Goal: Task Accomplishment & Management: Complete application form

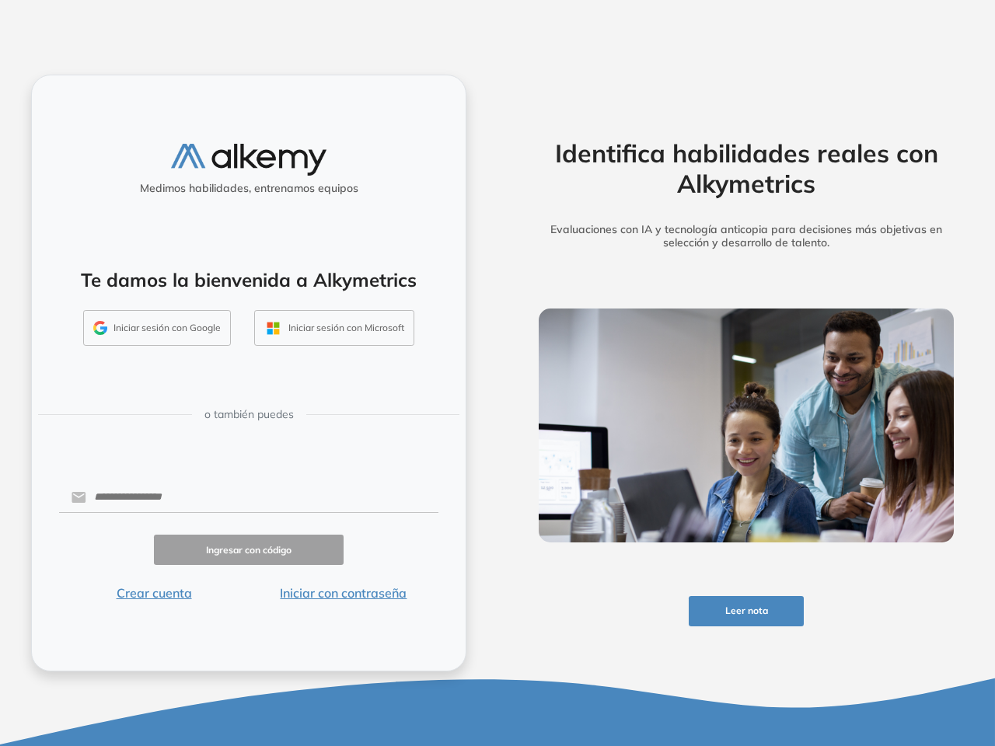
click at [497, 373] on div "Identifica habilidades reales con Alkymetrics Evaluaciones con IA y tecnología …" at bounding box center [745, 373] width 497 height 746
click at [746, 611] on button "Leer nota" at bounding box center [747, 611] width 116 height 30
click at [157, 328] on button "Iniciar sesión con Google" at bounding box center [157, 328] width 148 height 36
click at [333, 328] on button "Iniciar sesión con Microsoft" at bounding box center [334, 328] width 160 height 36
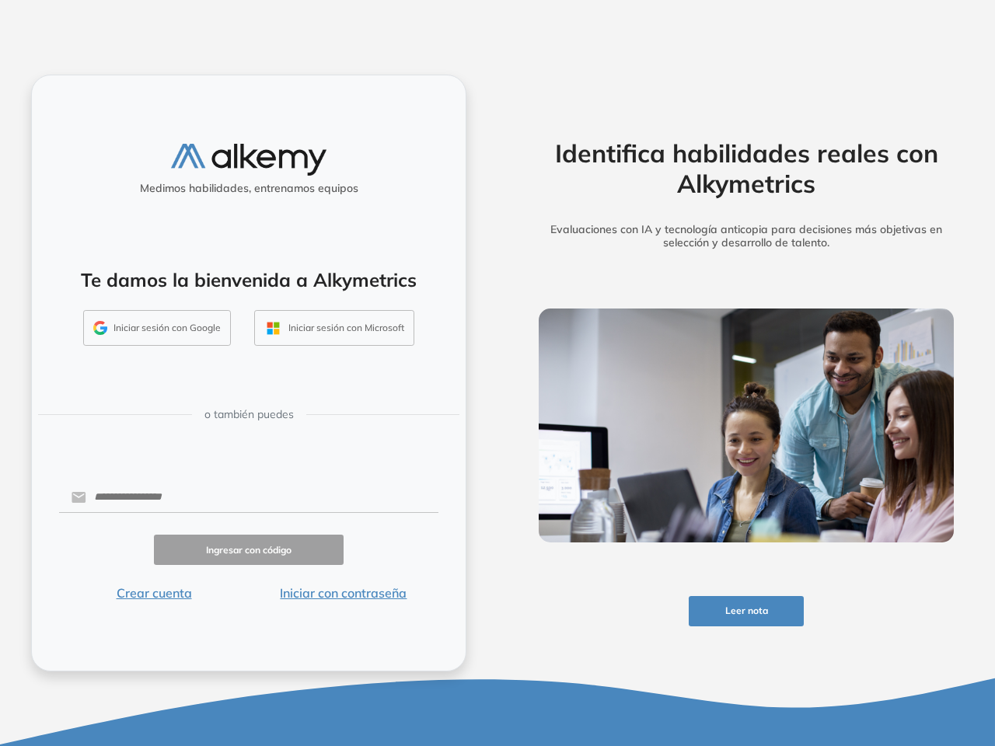
click at [154, 593] on button "Crear cuenta" at bounding box center [154, 593] width 190 height 19
